Goal: Transaction & Acquisition: Obtain resource

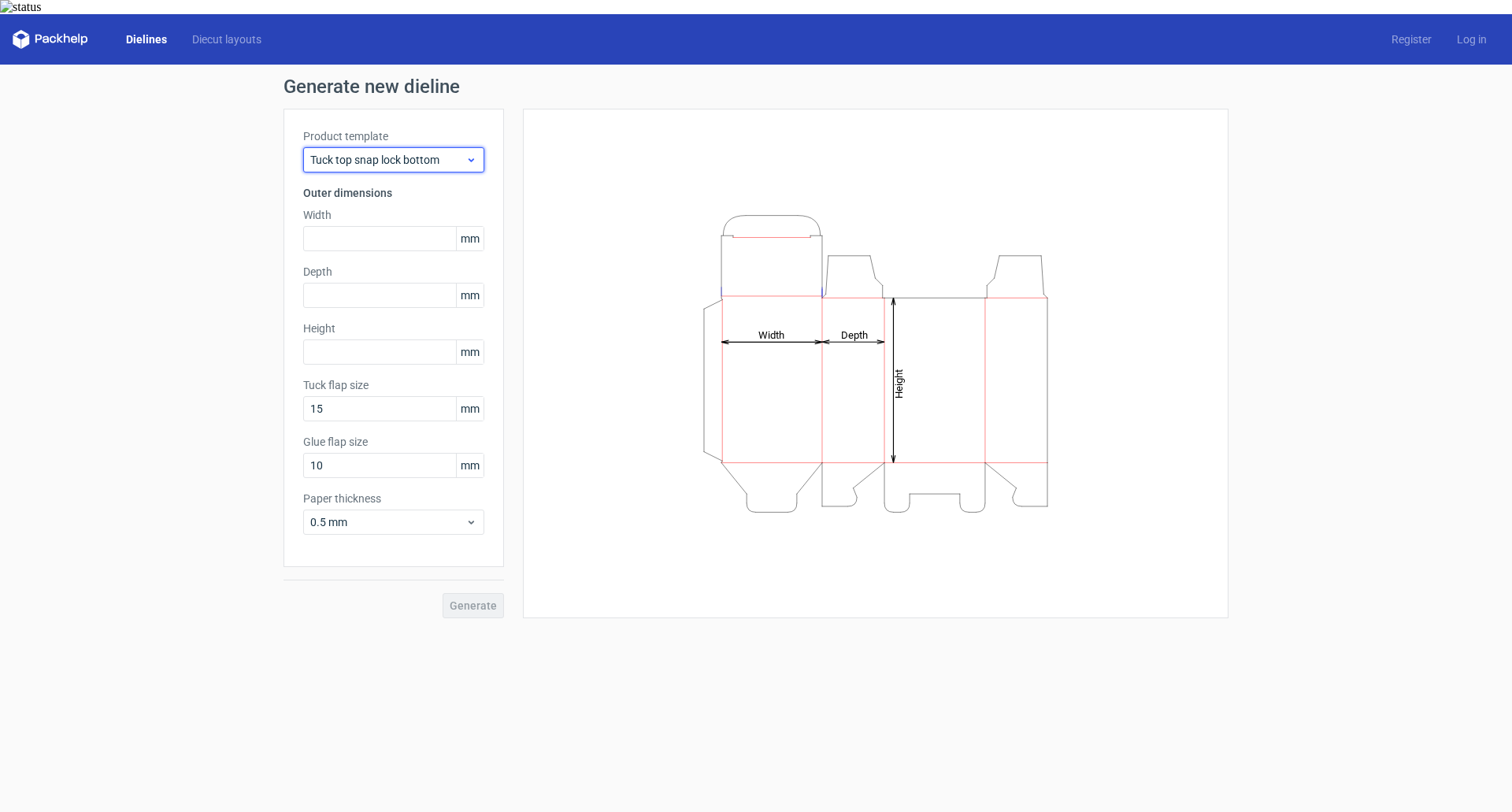
click at [465, 152] on span "Tuck top snap lock bottom" at bounding box center [387, 160] width 155 height 16
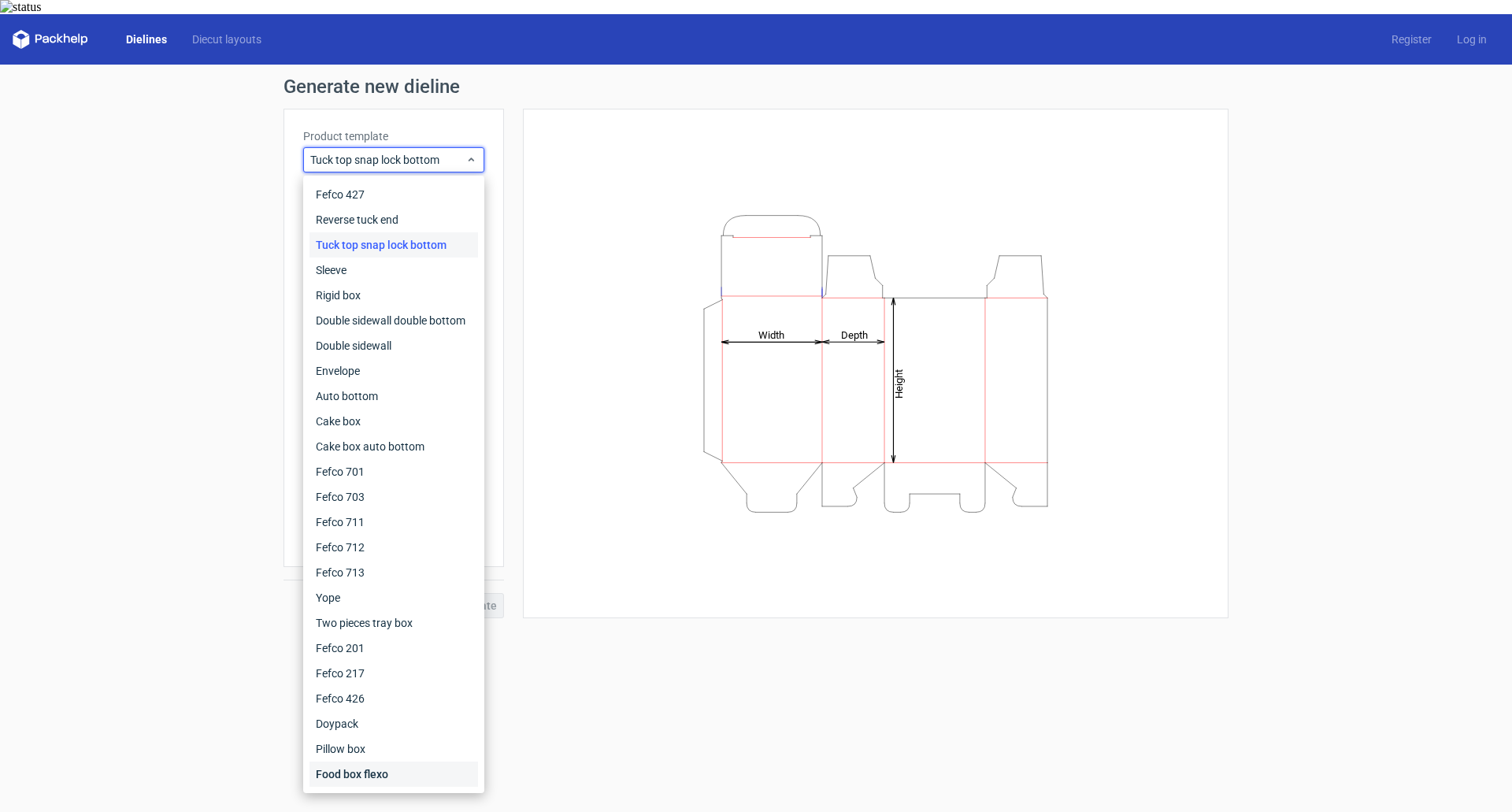
click at [371, 762] on div "Food box flexo" at bounding box center [393, 774] width 168 height 25
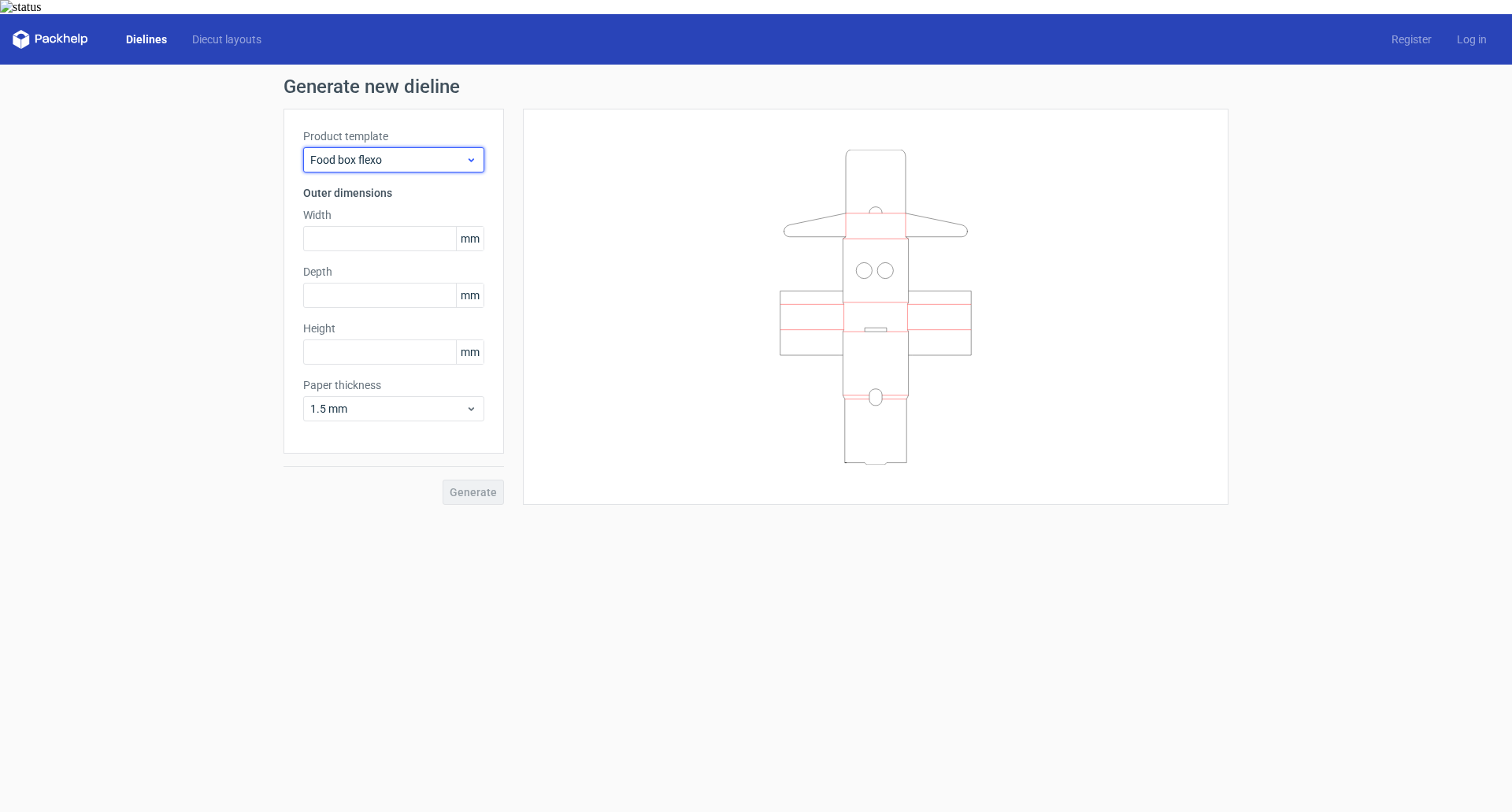
click at [451, 152] on span "Food box flexo" at bounding box center [387, 160] width 155 height 16
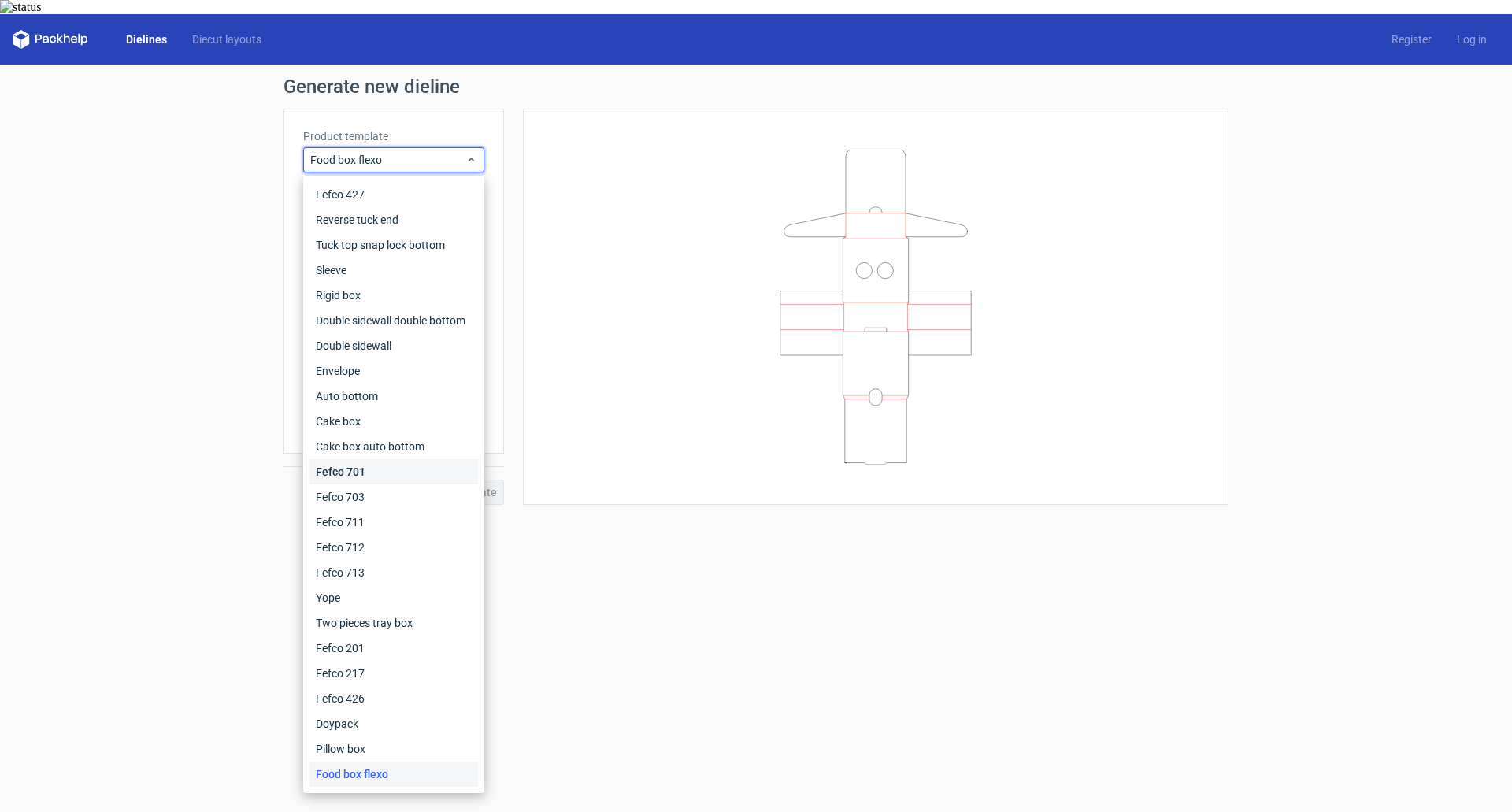
click at [380, 459] on div "Fefco 701" at bounding box center [393, 472] width 168 height 25
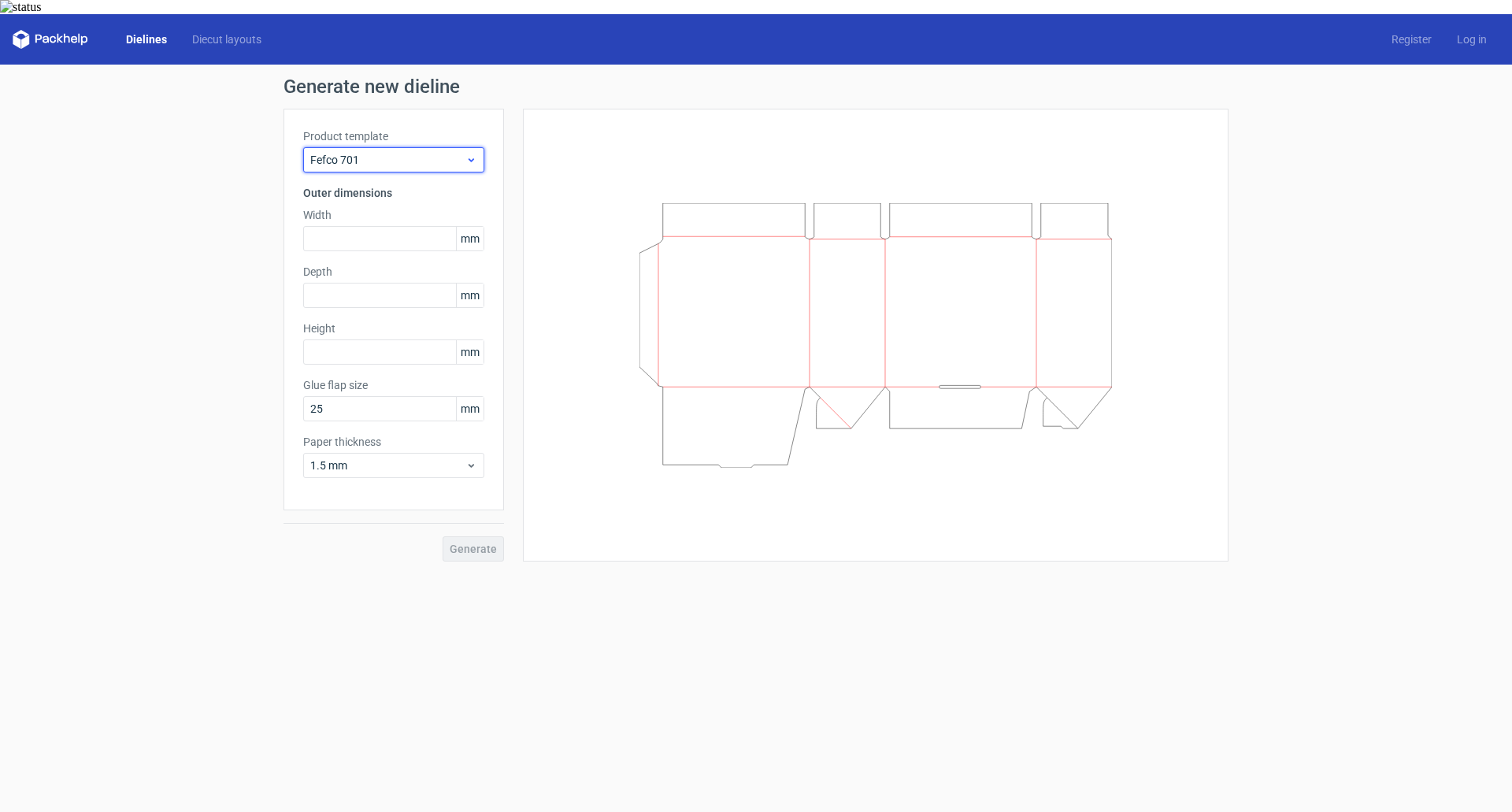
click at [459, 152] on span "Fefco 701" at bounding box center [387, 160] width 155 height 16
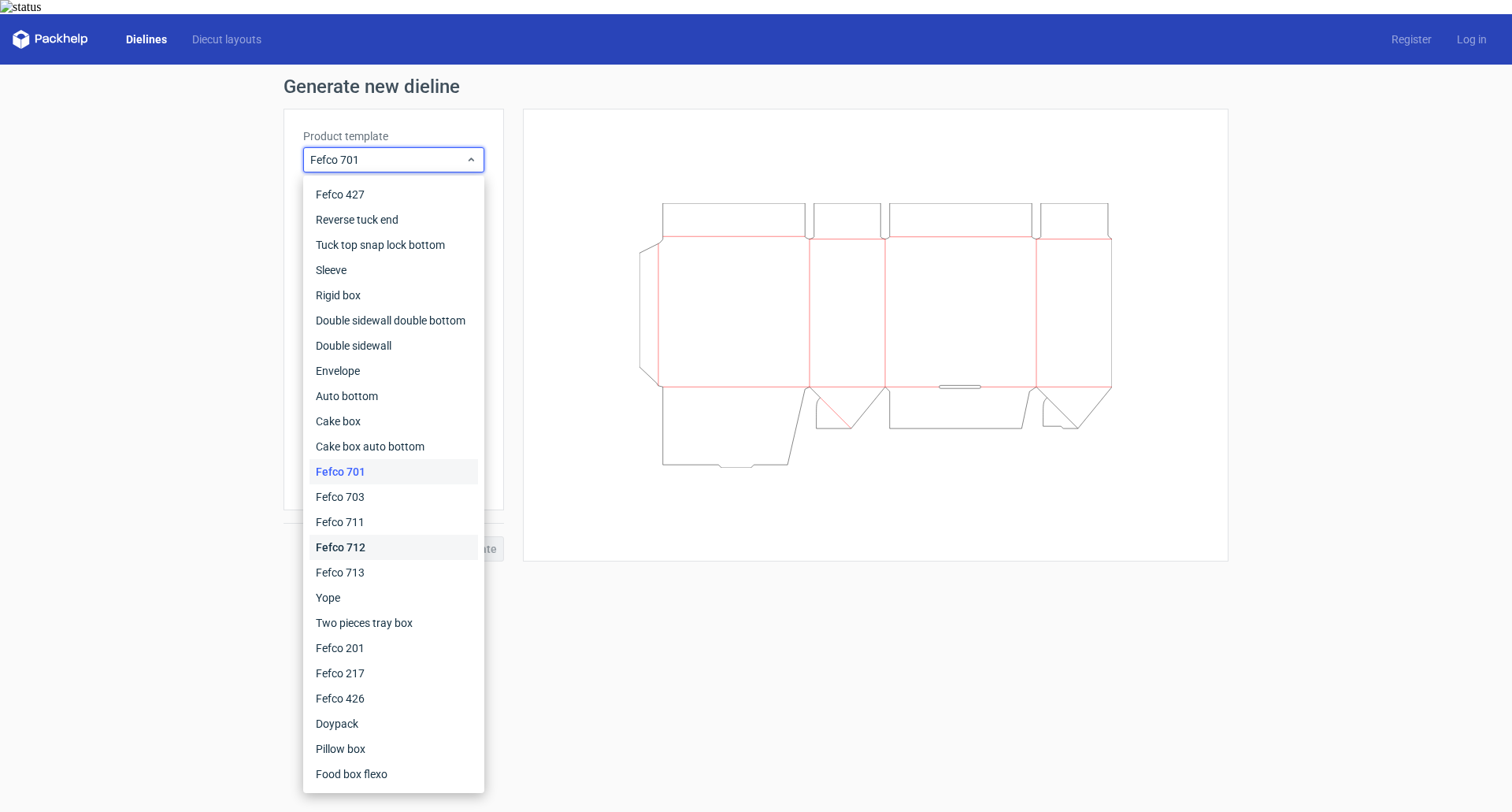
click at [350, 535] on div "Fefco 712" at bounding box center [393, 547] width 168 height 25
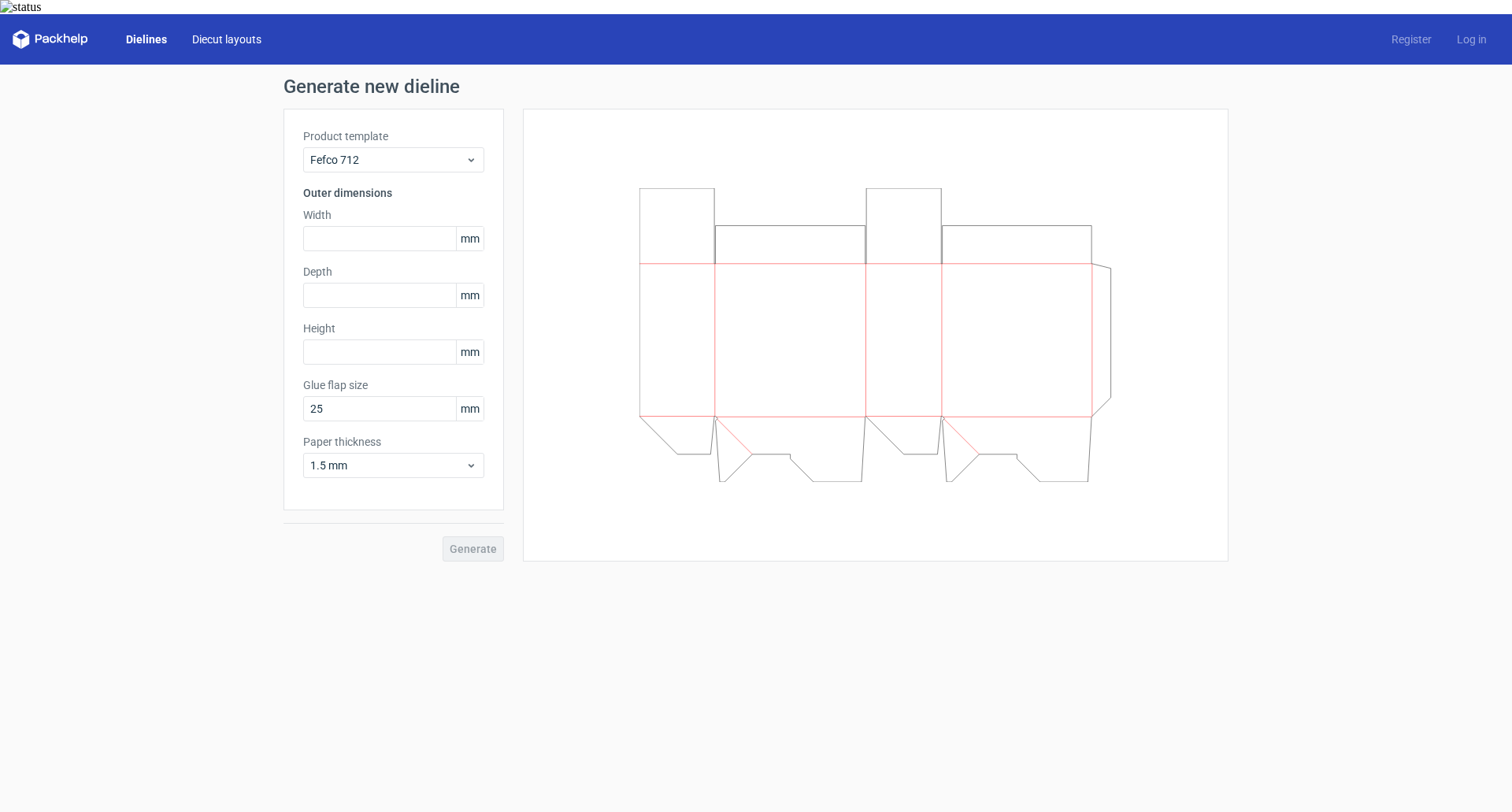
click at [225, 31] on link "Diecut layouts" at bounding box center [227, 39] width 95 height 16
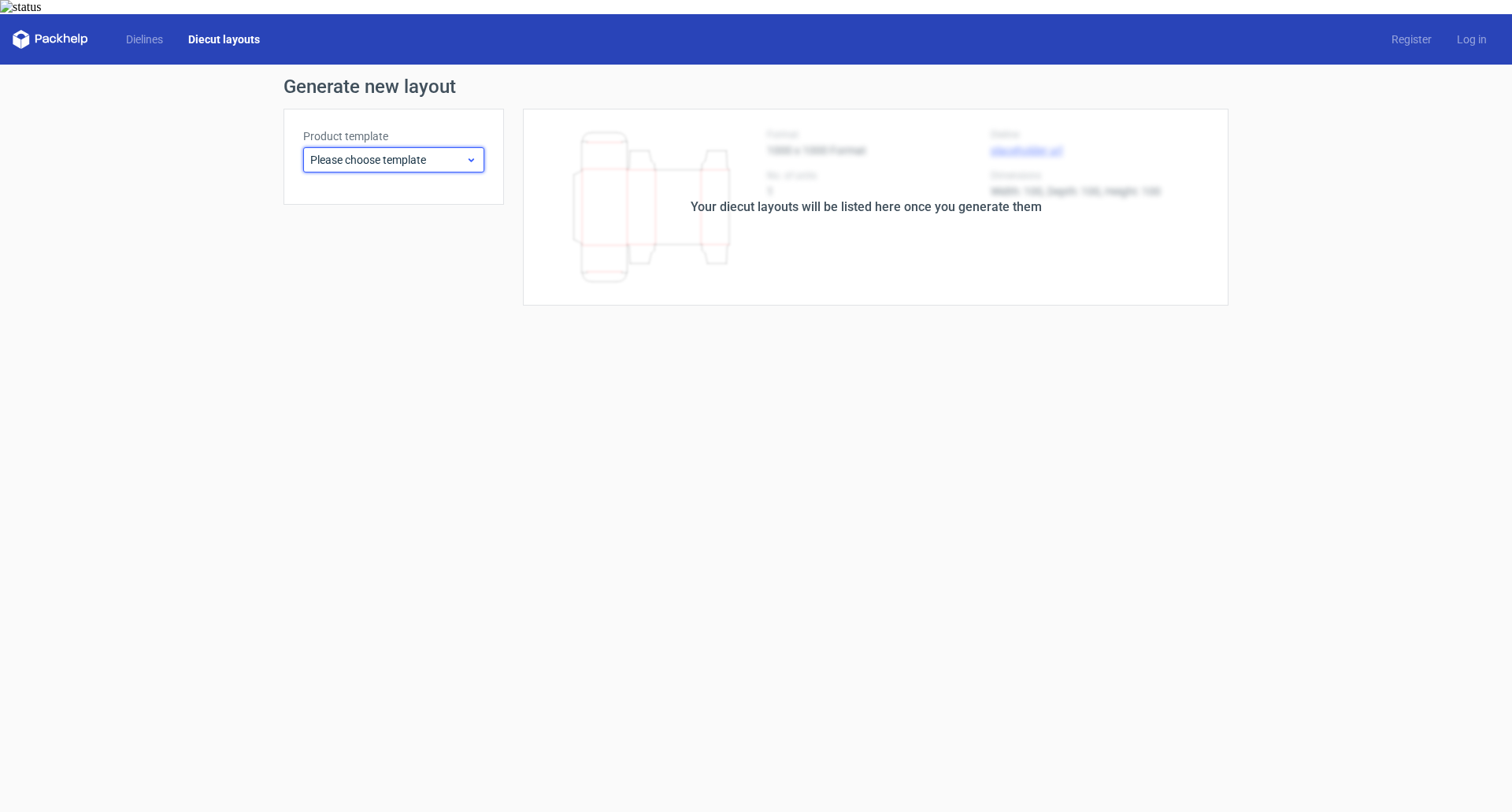
click at [435, 152] on span "Please choose template" at bounding box center [387, 160] width 155 height 16
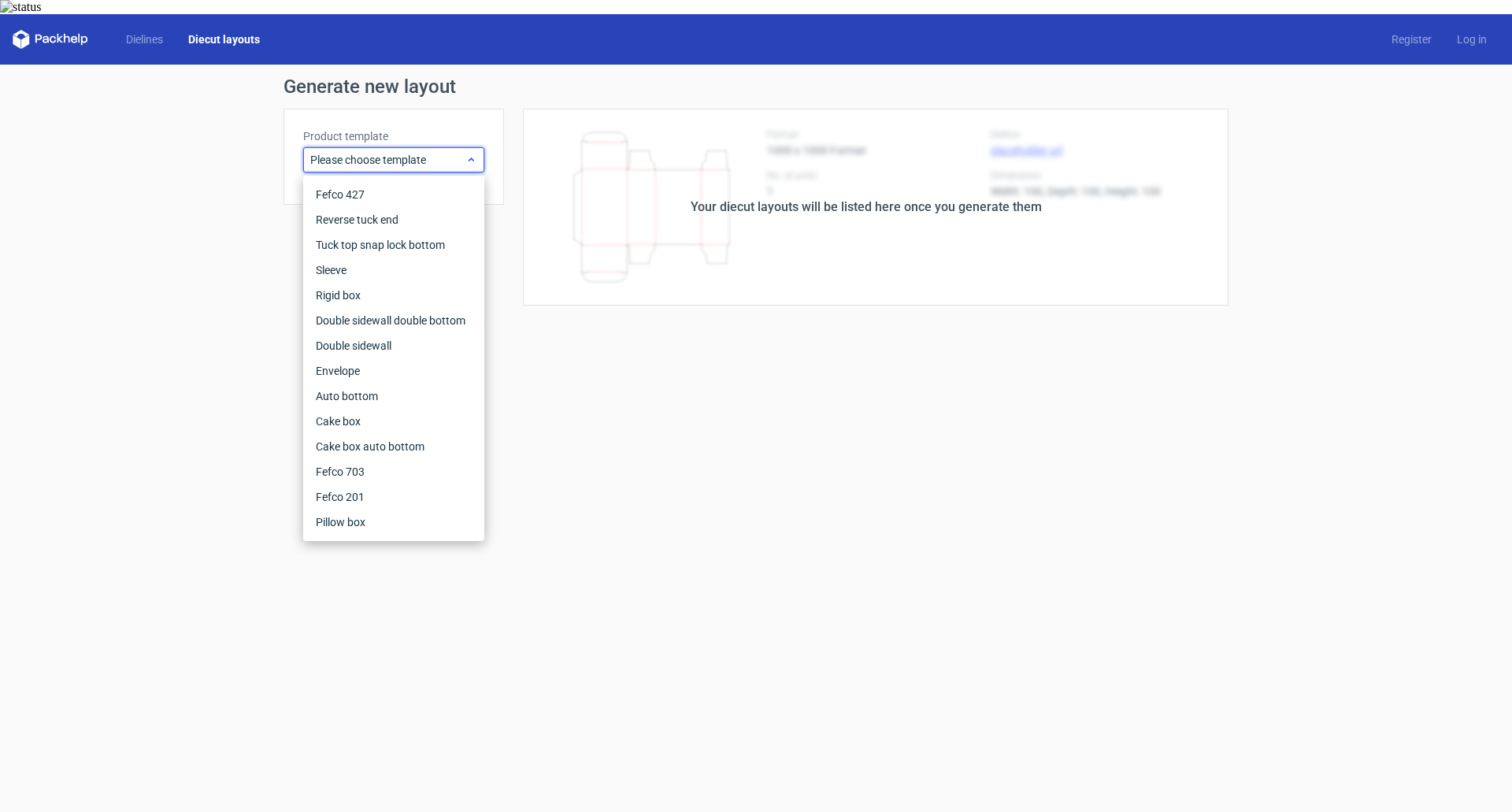
click at [435, 152] on span "Please choose template" at bounding box center [387, 160] width 155 height 16
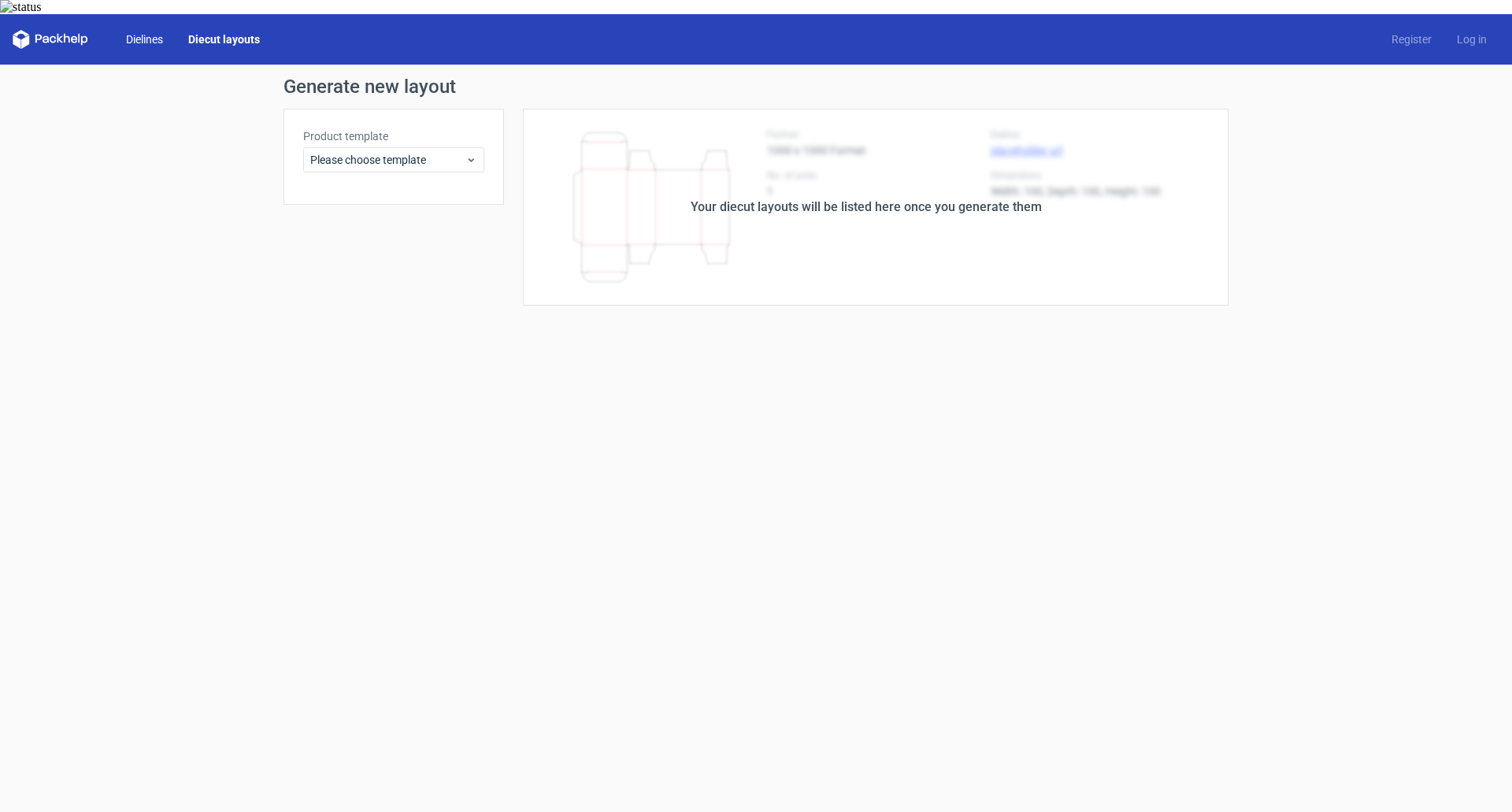
click at [155, 31] on link "Dielines" at bounding box center [145, 39] width 63 height 16
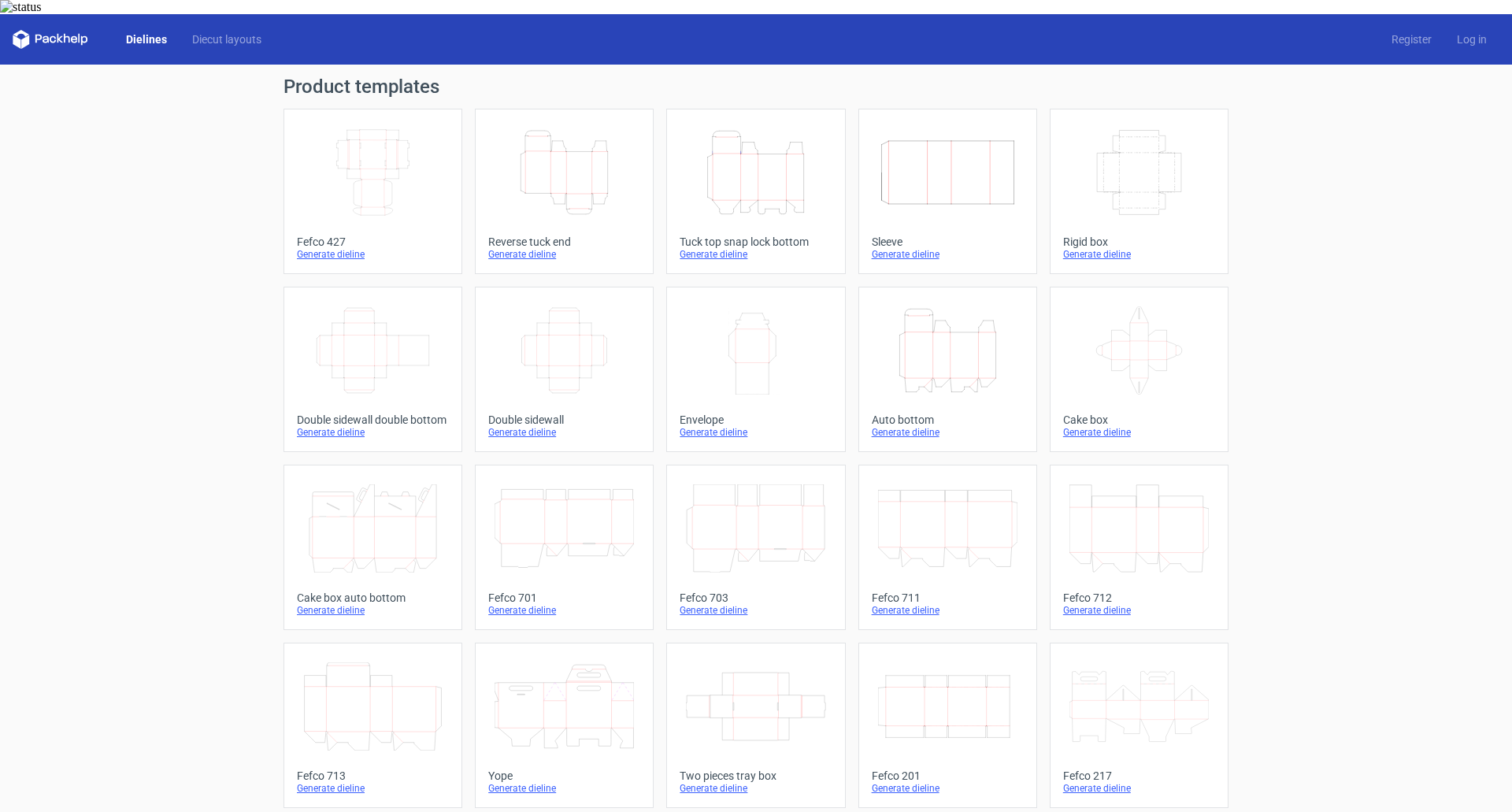
click at [375, 155] on icon "Width Depth Height" at bounding box center [373, 173] width 139 height 89
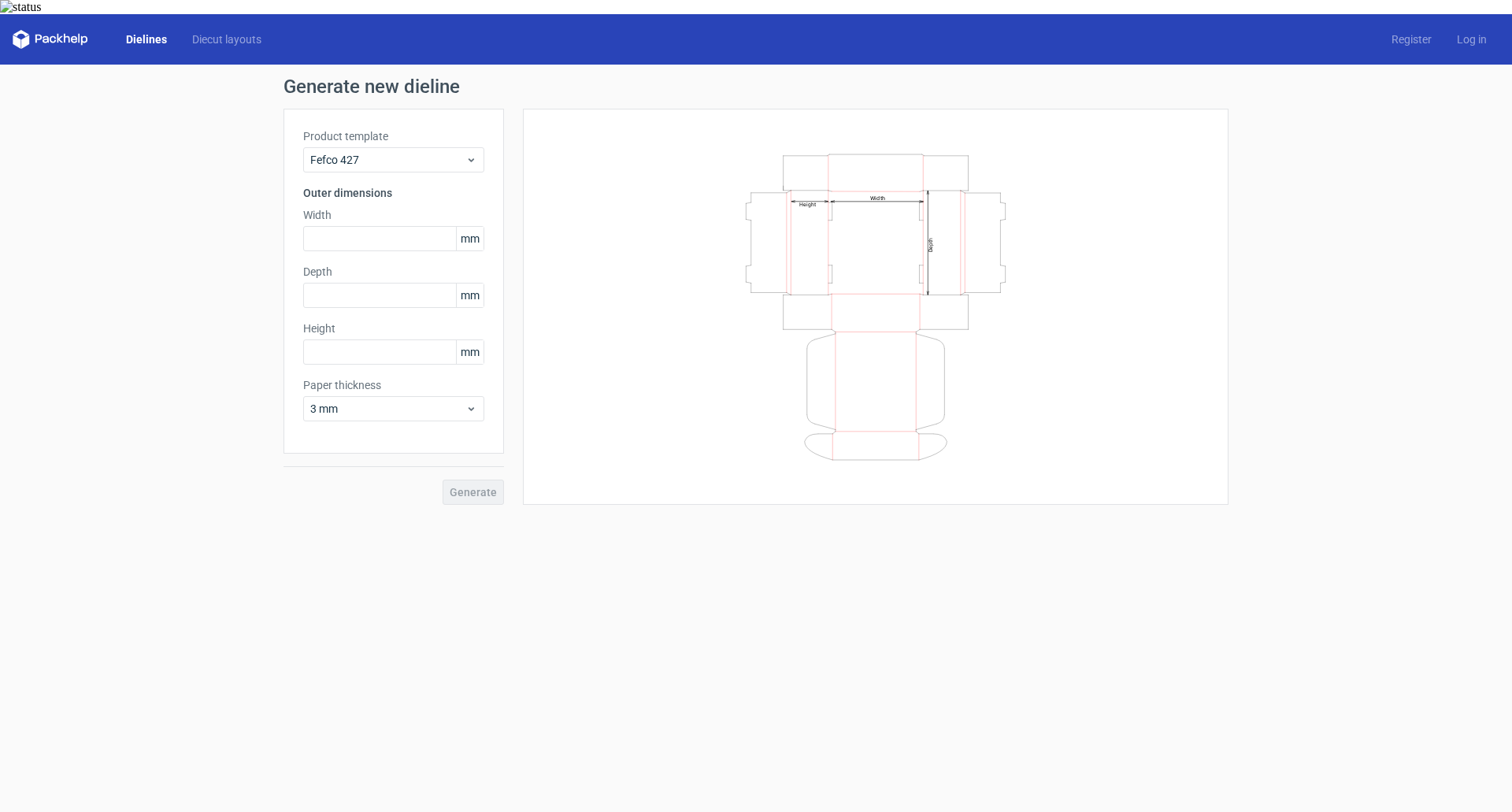
click at [476, 227] on span "mm" at bounding box center [470, 238] width 28 height 23
click at [464, 227] on span "mm" at bounding box center [470, 238] width 28 height 23
click at [470, 407] on use at bounding box center [471, 409] width 5 height 4
click at [589, 412] on div "Width Depth Height" at bounding box center [875, 307] width 666 height 357
click at [392, 230] on input "text" at bounding box center [393, 238] width 182 height 25
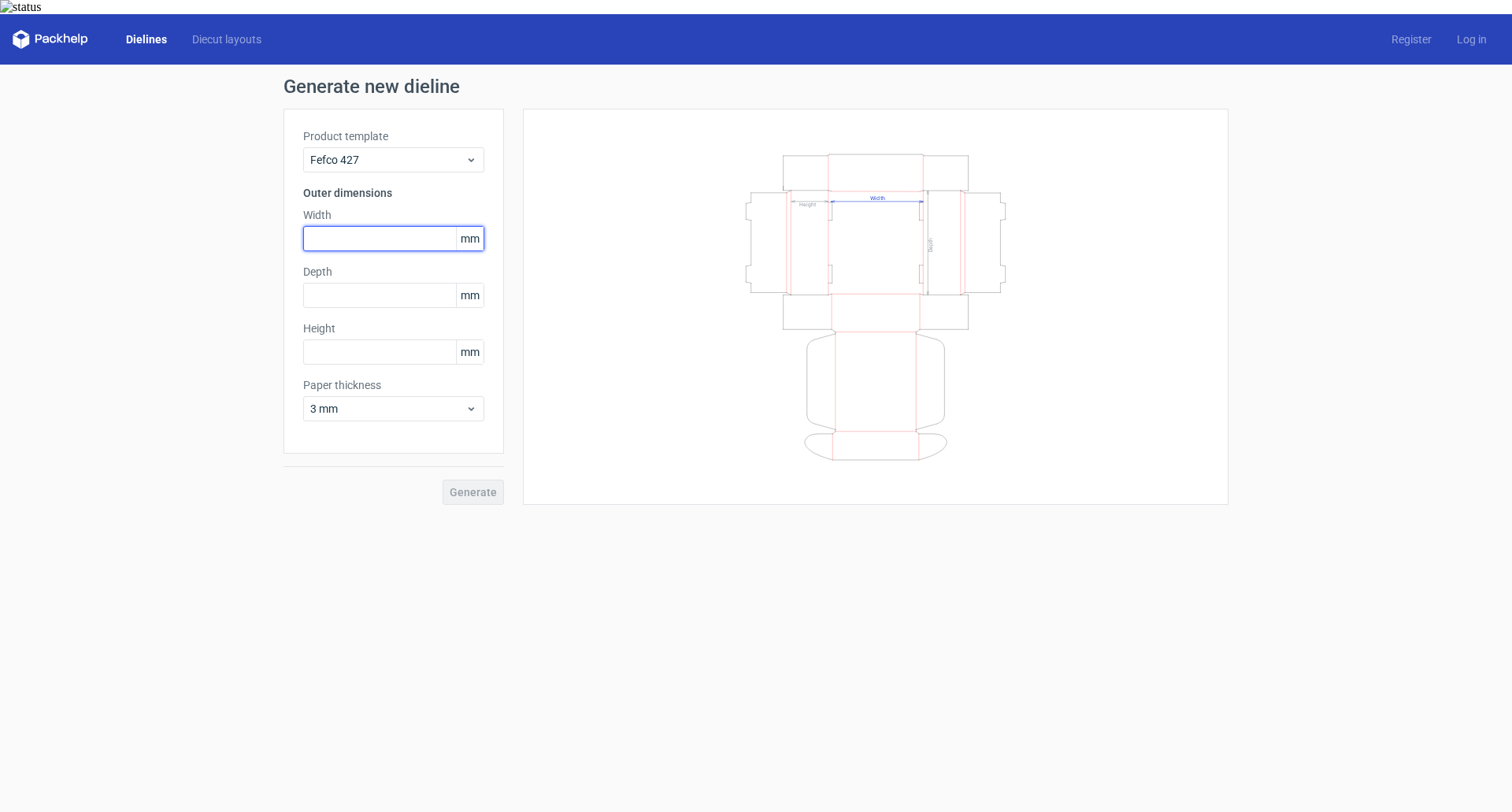
paste input "254"
type input "254"
click at [381, 343] on input "text" at bounding box center [393, 352] width 182 height 25
paste input "254"
type input "254"
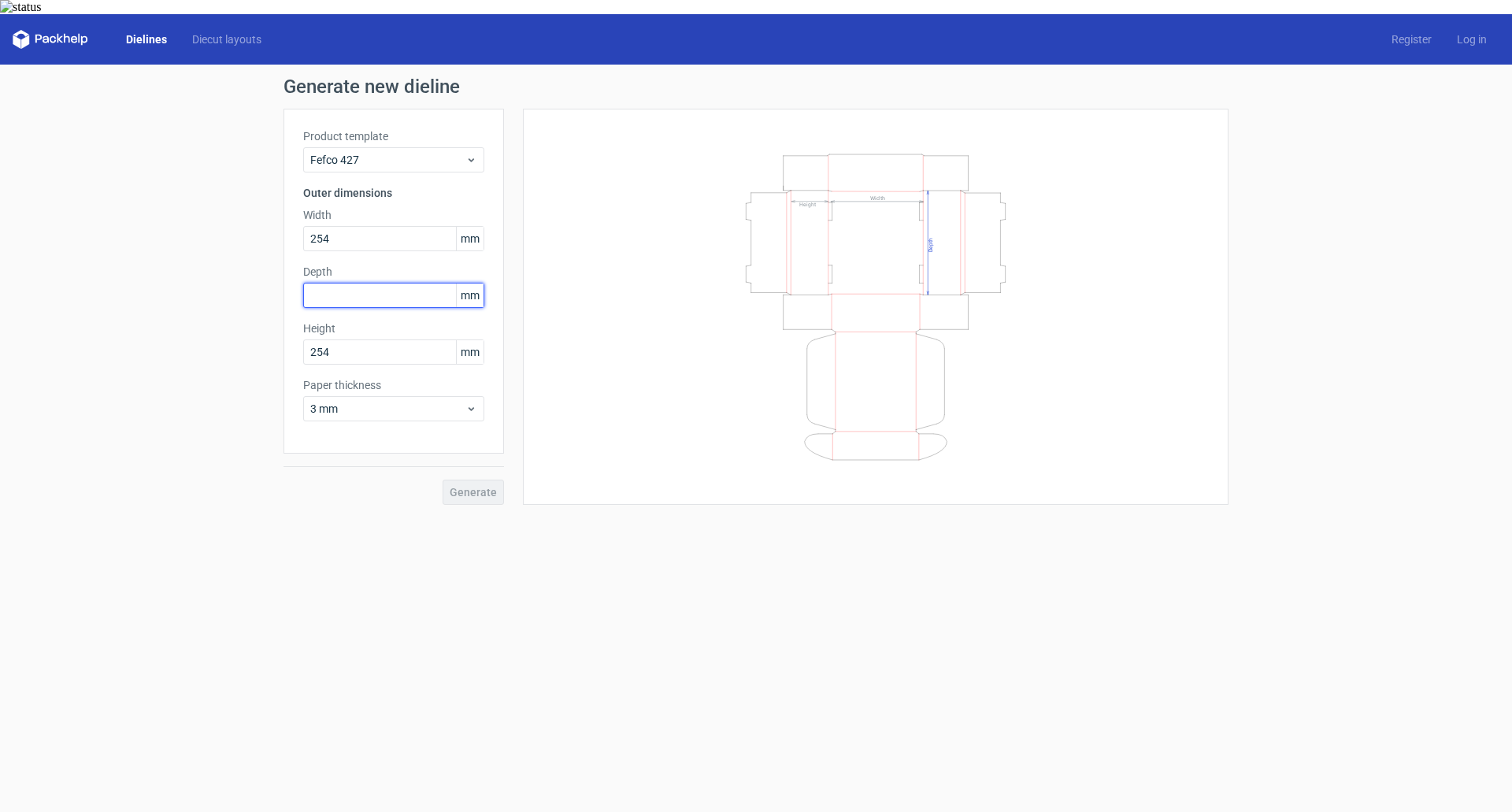
click at [336, 282] on input "text" at bounding box center [393, 294] width 182 height 25
click at [488, 486] on span "Generate" at bounding box center [473, 492] width 47 height 11
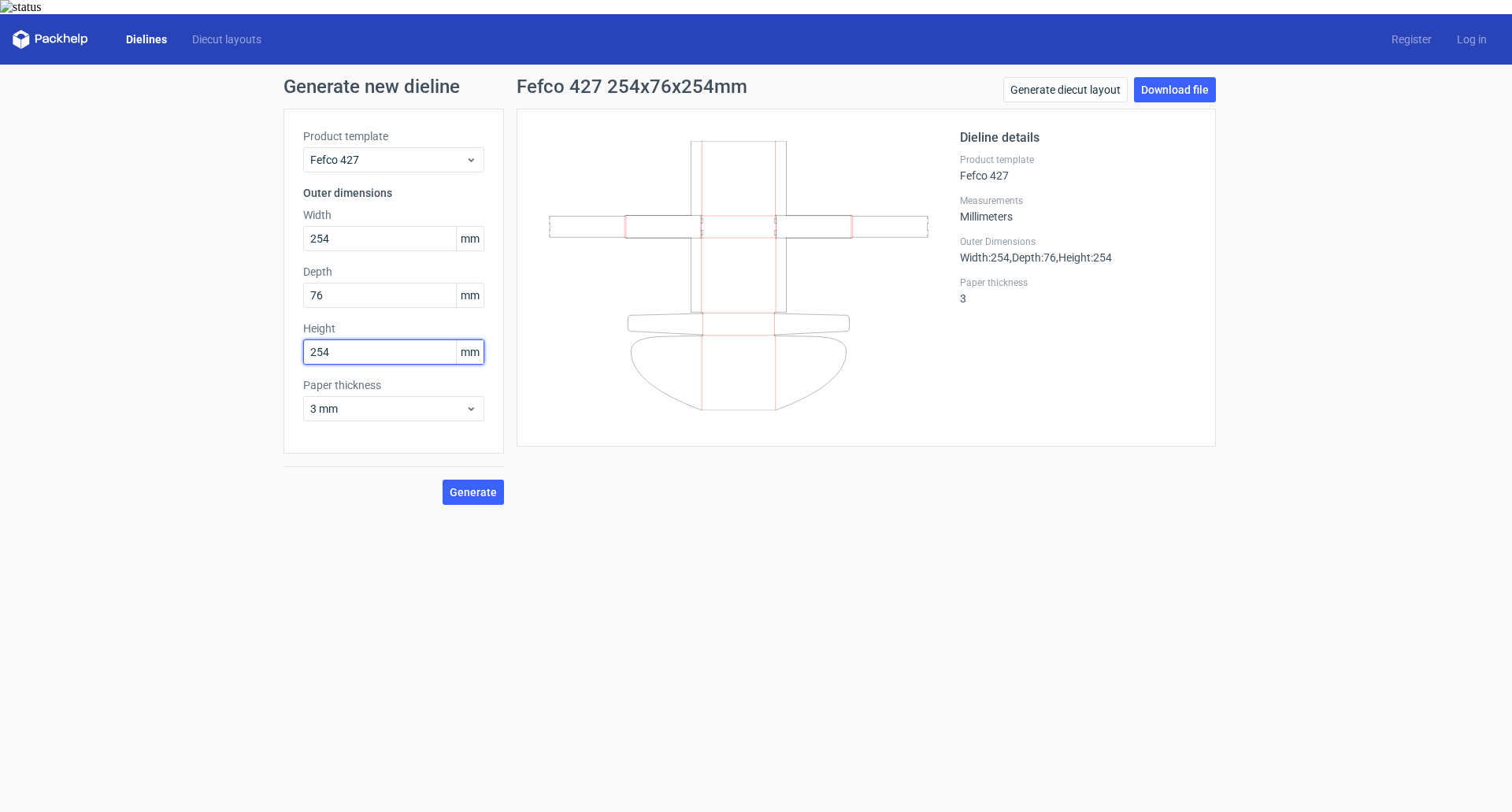
click at [340, 342] on input "254" at bounding box center [393, 352] width 182 height 25
click at [337, 283] on input "76" at bounding box center [393, 294] width 182 height 25
paste input "254"
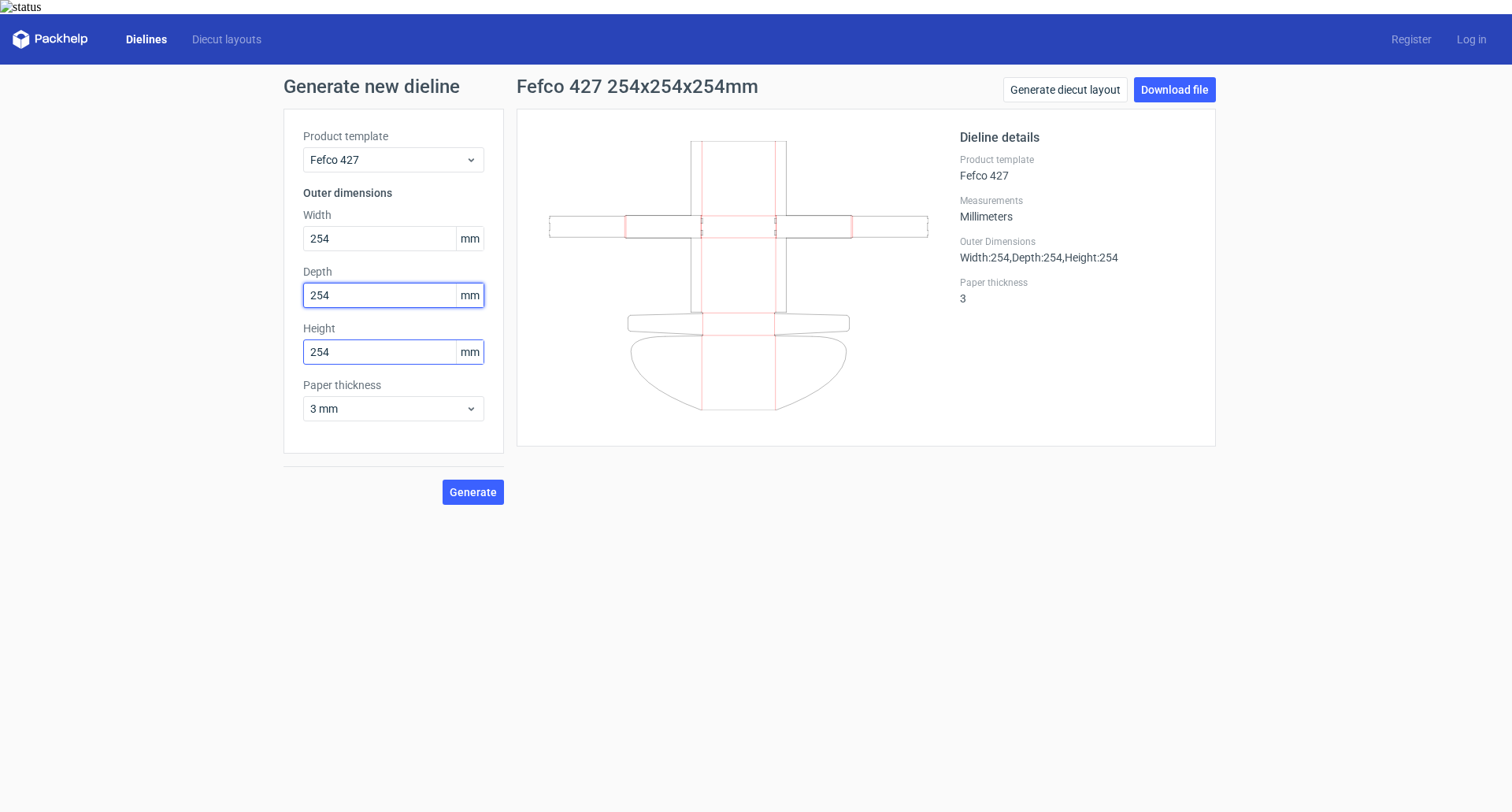
type input "254"
click at [339, 347] on input "254" at bounding box center [393, 352] width 182 height 25
click at [340, 345] on input "254" at bounding box center [393, 352] width 182 height 25
type input "76"
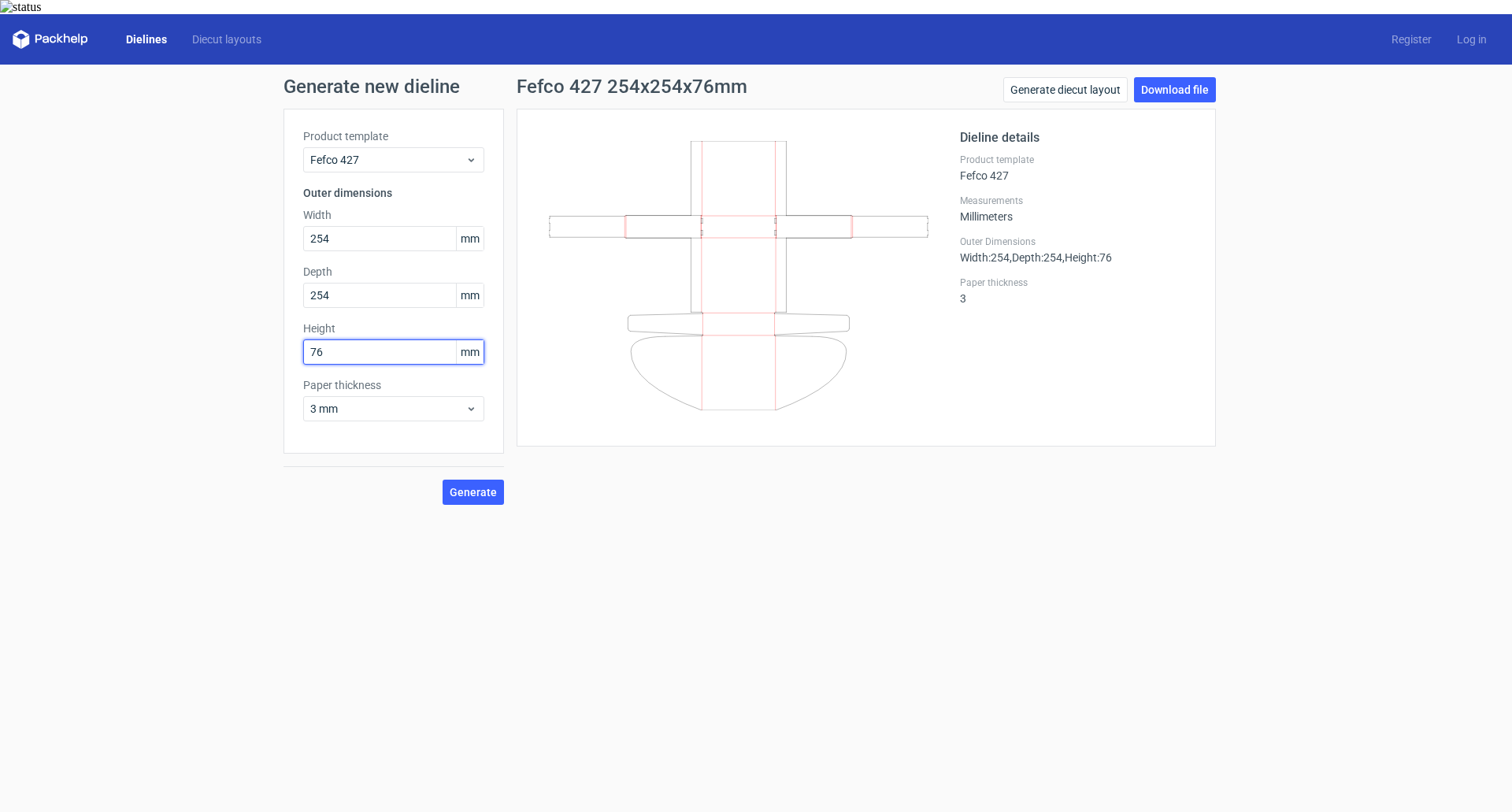
click at [442, 479] on button "Generate" at bounding box center [472, 492] width 62 height 25
click at [1180, 77] on link "Download file" at bounding box center [1174, 89] width 82 height 25
click at [1259, 270] on div "Generate new dieline Product template Fefco 427 Outer dimensions Width 254 mm D…" at bounding box center [756, 290] width 1512 height 452
